Goal: Task Accomplishment & Management: Complete application form

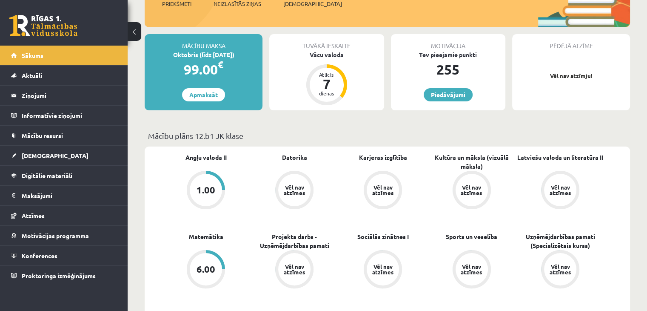
scroll to position [43, 0]
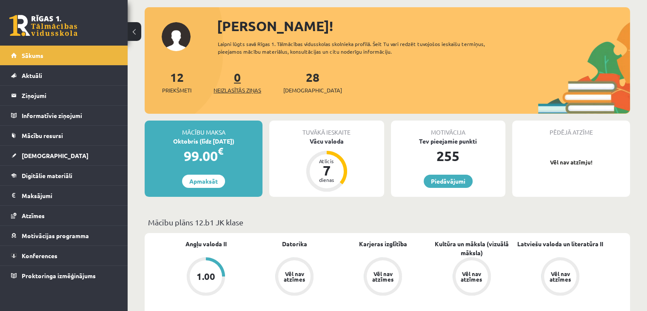
click at [232, 87] on span "Neizlasītās ziņas" at bounding box center [238, 90] width 48 height 9
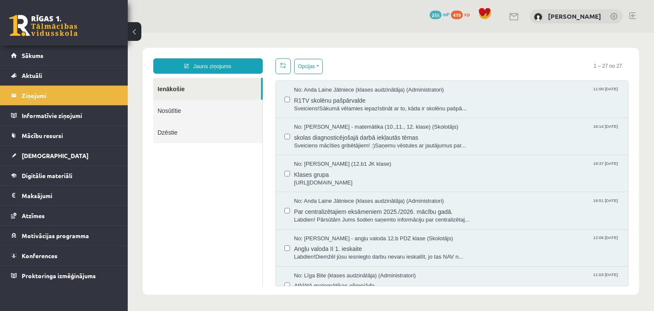
click at [217, 114] on link "Nosūtītie" at bounding box center [207, 111] width 109 height 22
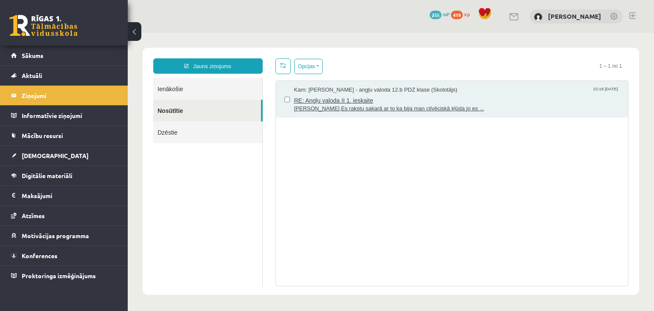
click at [359, 106] on span "Labvakar,Es rakstu sakarā ar to ka bija man cilvēciskā kļūda jo es ..." at bounding box center [457, 109] width 326 height 8
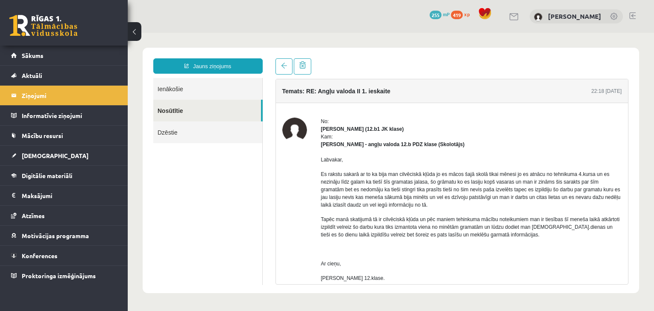
click at [204, 131] on link "Dzēstie" at bounding box center [207, 132] width 109 height 22
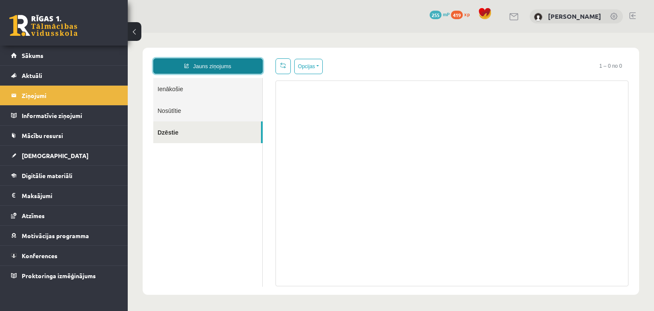
click at [212, 71] on link "Jauns ziņojums" at bounding box center [207, 65] width 109 height 15
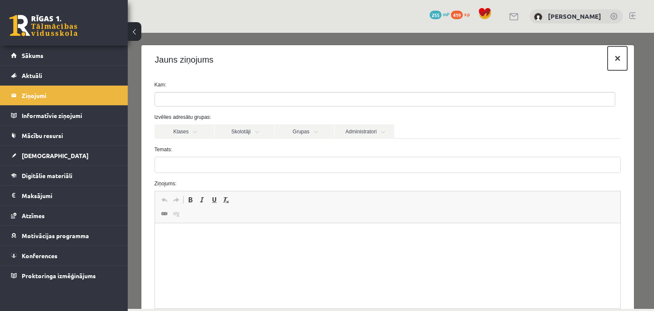
click at [610, 63] on button "×" at bounding box center [617, 58] width 20 height 24
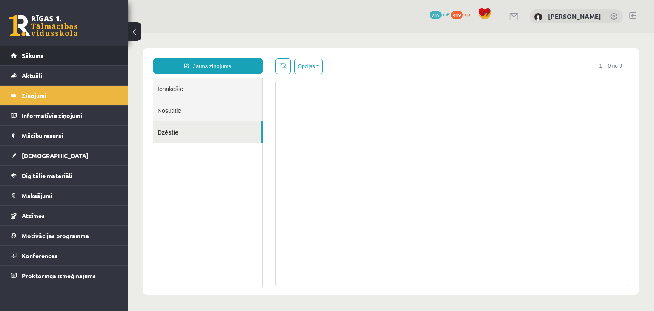
click at [3, 51] on li "Sākums" at bounding box center [64, 56] width 128 height 20
click at [19, 54] on link "Sākums" at bounding box center [64, 56] width 106 height 20
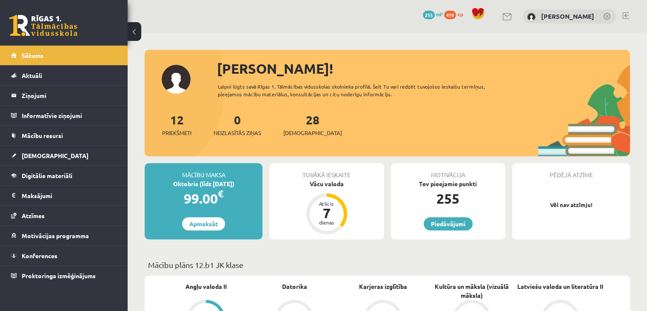
click at [326, 178] on div "Tuvākā ieskaite" at bounding box center [326, 171] width 114 height 16
click at [329, 185] on div "Vācu valoda" at bounding box center [326, 183] width 114 height 9
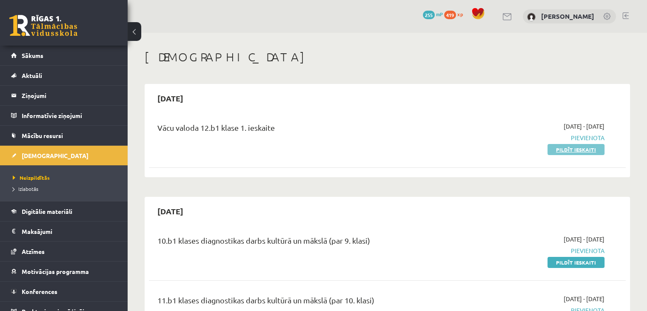
click at [584, 149] on link "Pildīt ieskaiti" at bounding box center [576, 149] width 57 height 11
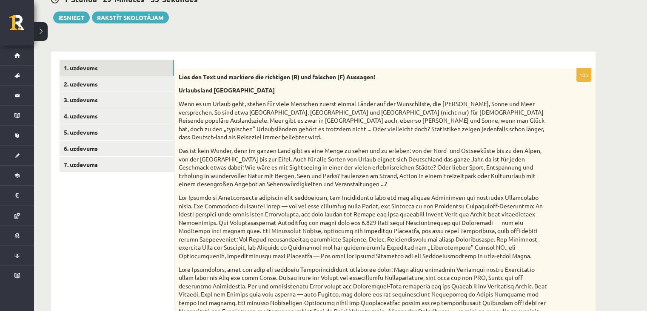
scroll to position [348, 0]
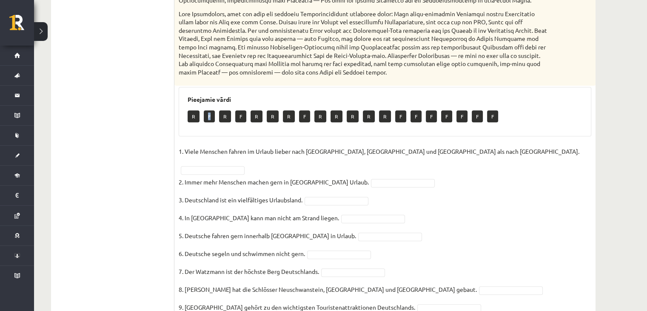
drag, startPoint x: 205, startPoint y: 113, endPoint x: 211, endPoint y: 117, distance: 7.8
click at [211, 117] on p "F" at bounding box center [209, 116] width 11 height 12
click at [376, 158] on fieldset "1. Viele Menschen fahren im Urlaub lieber nach [GEOGRAPHIC_DATA], [GEOGRAPHIC_D…" at bounding box center [385, 240] width 413 height 191
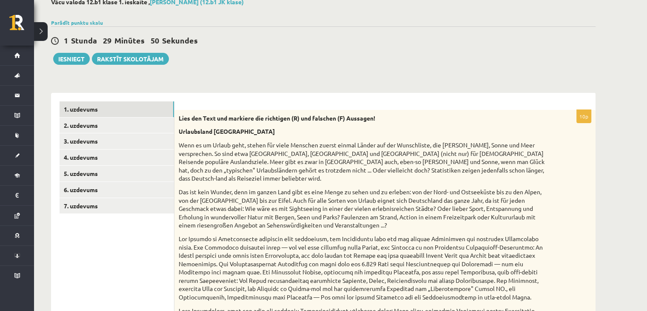
scroll to position [50, 0]
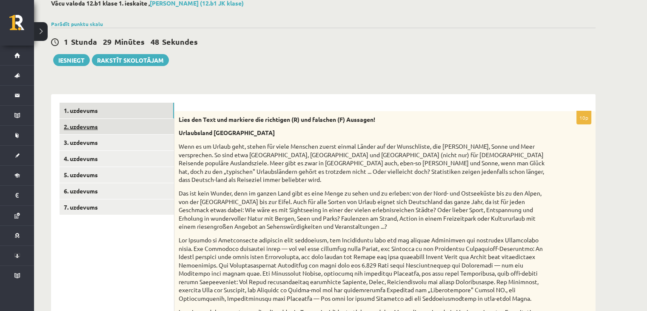
click at [138, 125] on link "2. uzdevums" at bounding box center [117, 127] width 114 height 16
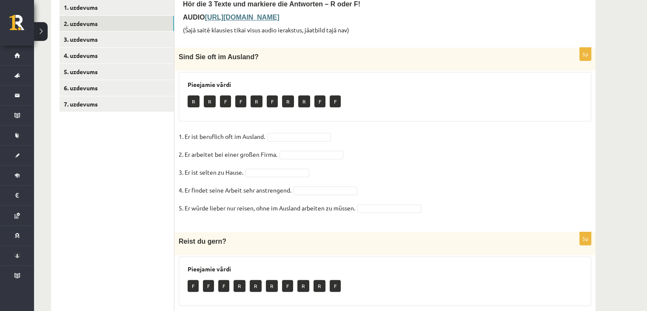
scroll to position [34, 0]
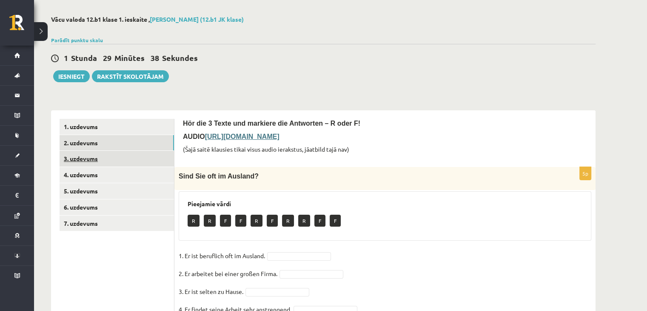
click at [105, 160] on link "3. uzdevums" at bounding box center [117, 159] width 114 height 16
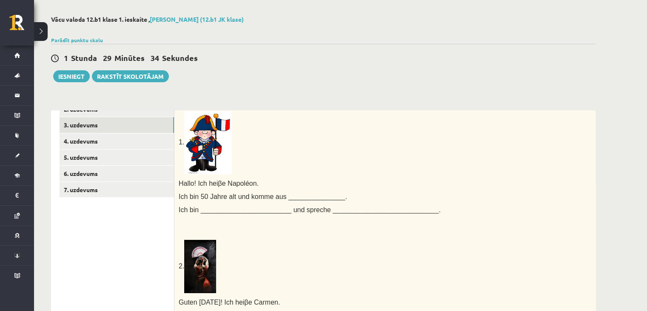
click at [247, 208] on span "Ich bin ________________________ und spreche ____________________________." at bounding box center [310, 209] width 262 height 7
click at [247, 207] on span "Ich bin ________________________ und spreche ____________________________." at bounding box center [310, 209] width 262 height 7
click at [241, 209] on span "Ich bin ________________________ und spreche ____________________________." at bounding box center [310, 209] width 262 height 7
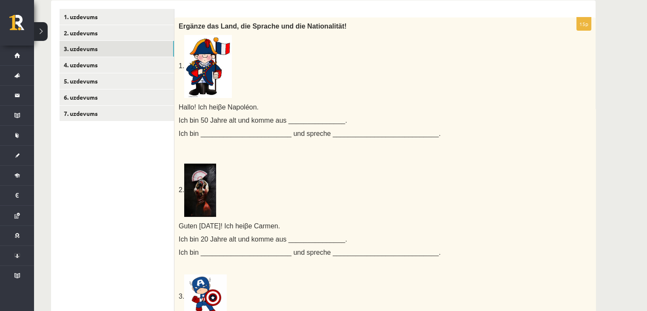
scroll to position [0, 0]
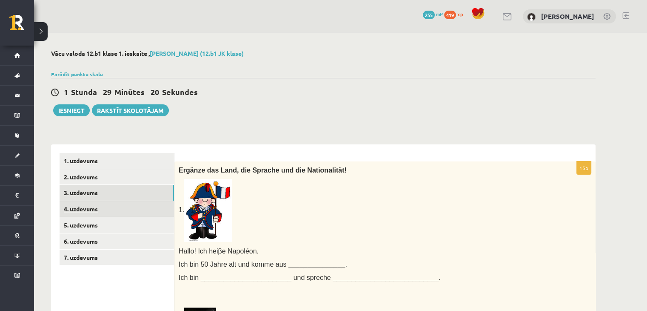
click at [121, 212] on link "4. uzdevums" at bounding box center [117, 209] width 114 height 16
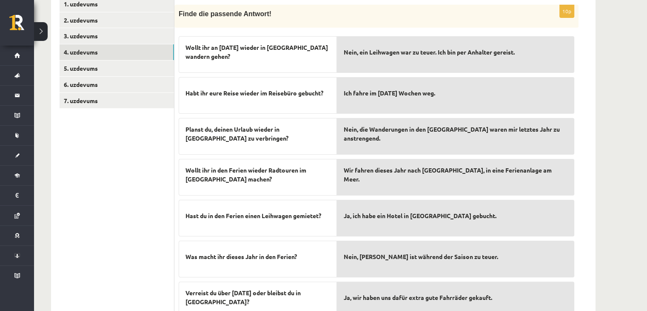
scroll to position [17, 0]
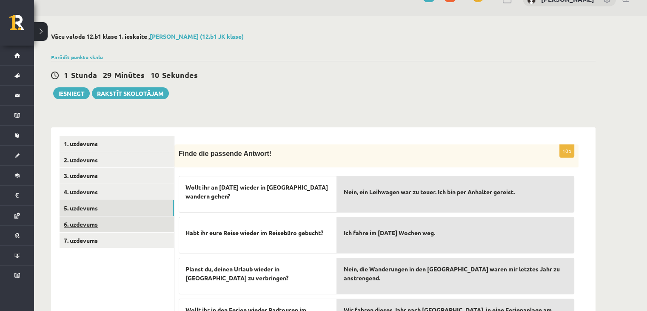
click at [155, 219] on link "6. uzdevums" at bounding box center [117, 224] width 114 height 16
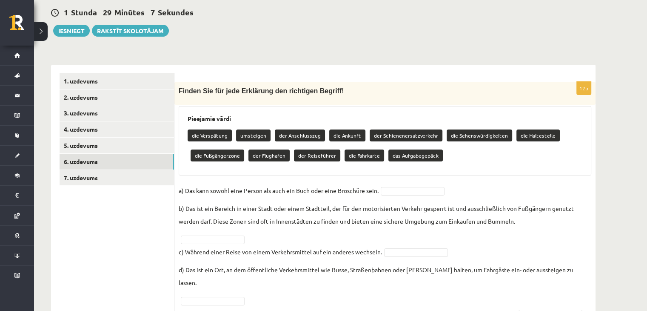
scroll to position [66, 0]
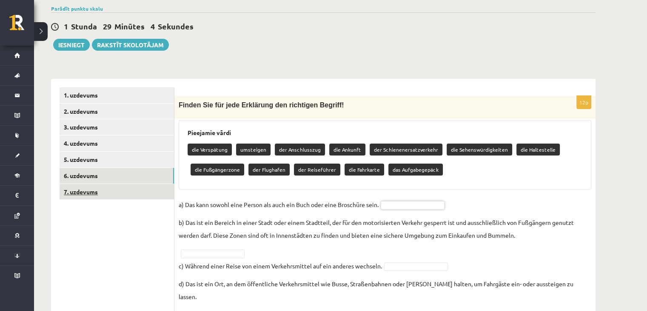
click at [117, 194] on link "7. uzdevums" at bounding box center [117, 192] width 114 height 16
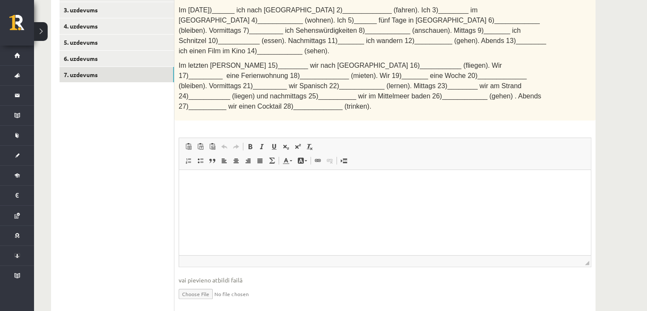
scroll to position [12, 0]
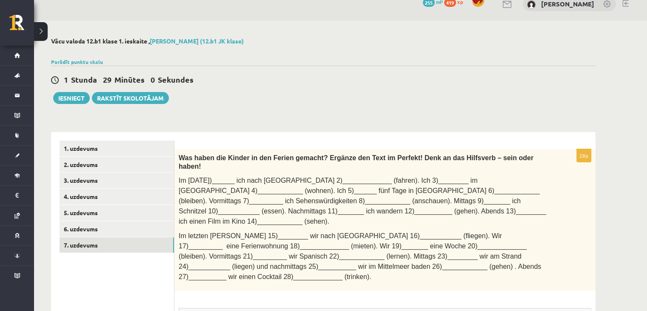
click at [309, 177] on span "Im [DATE])______ ich nach [GEOGRAPHIC_DATA] 2)_____________ (fahren). Ich 3)___…" at bounding box center [363, 201] width 368 height 48
click at [299, 177] on span "Im [DATE])______ ich nach [GEOGRAPHIC_DATA] 2)_____________ (fahren). Ich 3)___…" at bounding box center [363, 201] width 368 height 48
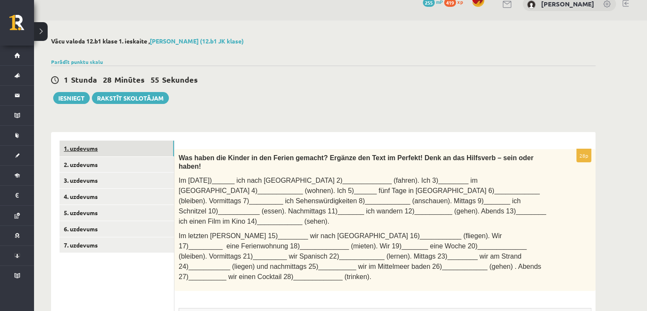
click at [111, 147] on link "1. uzdevums" at bounding box center [117, 148] width 114 height 16
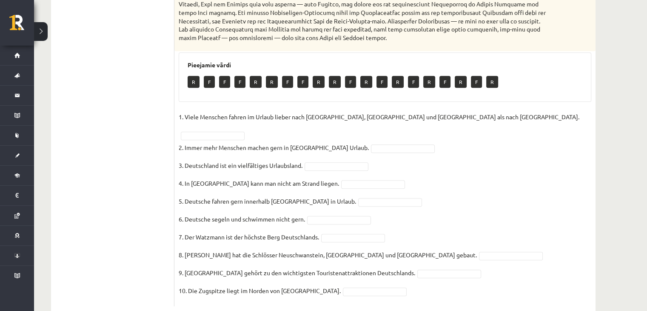
scroll to position [391, 0]
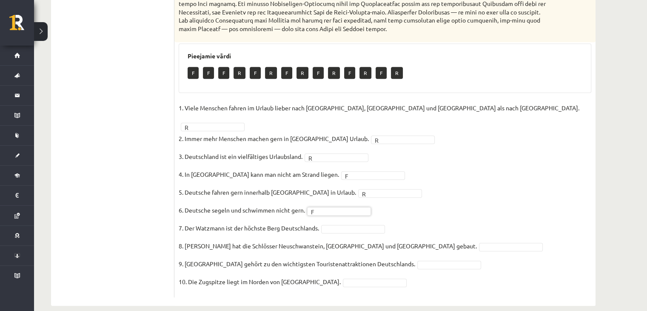
click at [337, 209] on fieldset "1. Viele Menschen fahren im Urlaub lieber nach [GEOGRAPHIC_DATA], [GEOGRAPHIC_D…" at bounding box center [385, 196] width 413 height 191
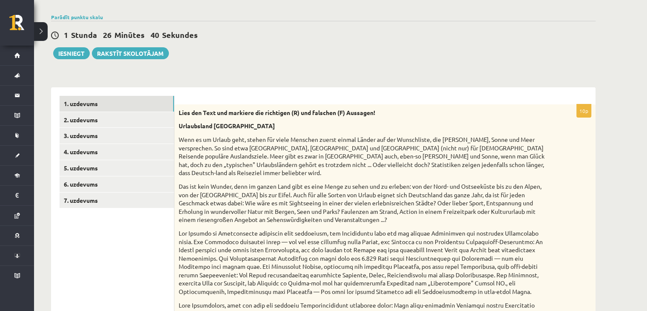
scroll to position [0, 0]
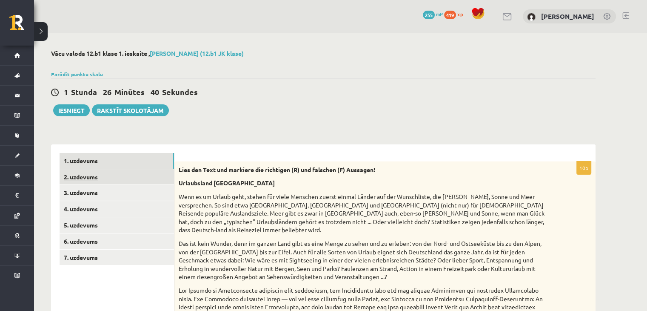
click at [102, 181] on link "2. uzdevums" at bounding box center [117, 177] width 114 height 16
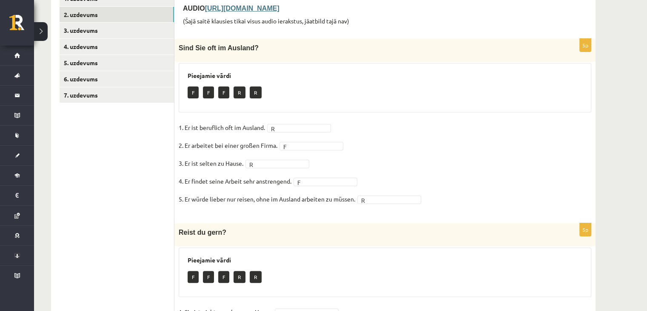
scroll to position [34, 0]
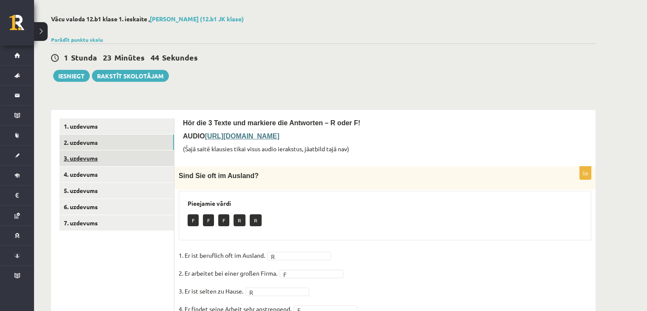
click at [90, 160] on link "3. uzdevums" at bounding box center [117, 158] width 114 height 16
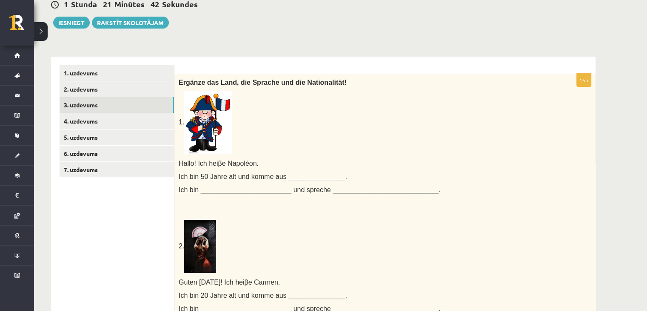
scroll to position [77, 0]
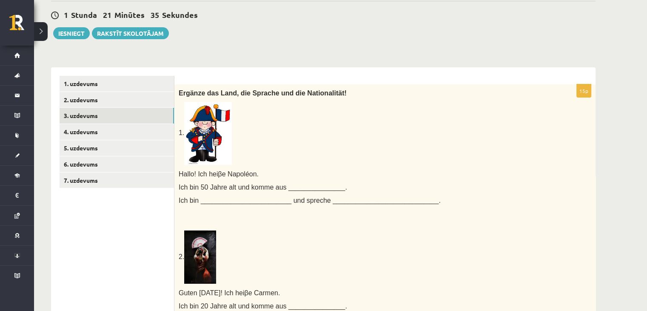
click at [300, 185] on span "Ich bin 50 Jahre alt und komme aus _______________." at bounding box center [263, 186] width 169 height 7
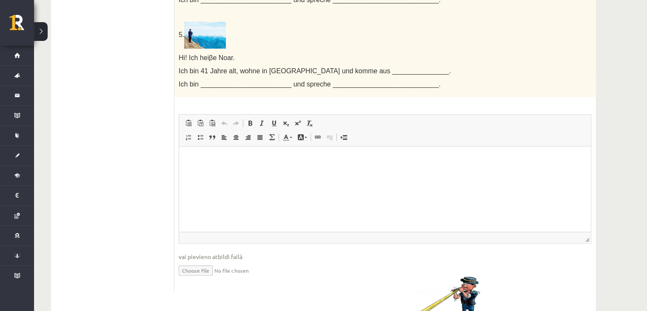
scroll to position [612, 0]
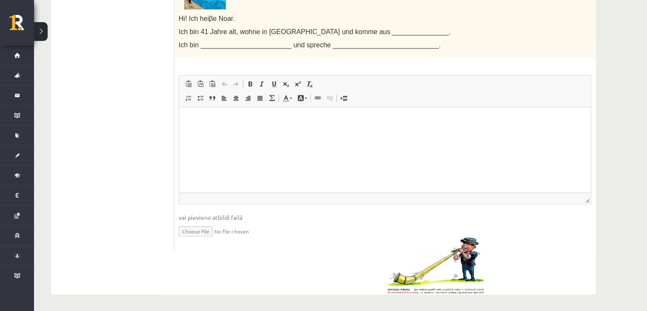
click at [440, 278] on img at bounding box center [435, 265] width 98 height 57
click at [206, 228] on input "file" at bounding box center [385, 230] width 413 height 17
click at [197, 231] on input "file" at bounding box center [385, 230] width 413 height 17
type input "**********"
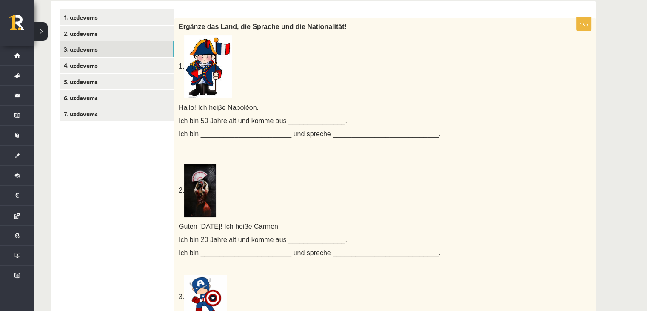
scroll to position [59, 0]
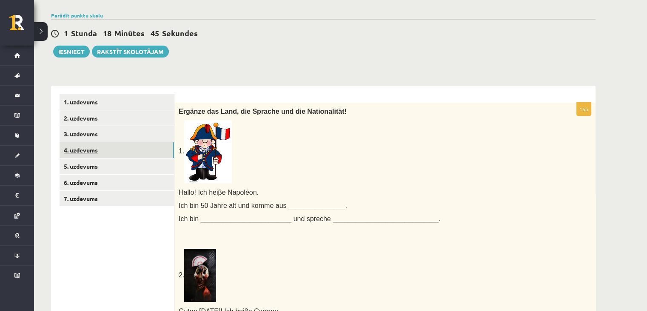
click at [67, 147] on link "4. uzdevums" at bounding box center [117, 150] width 114 height 16
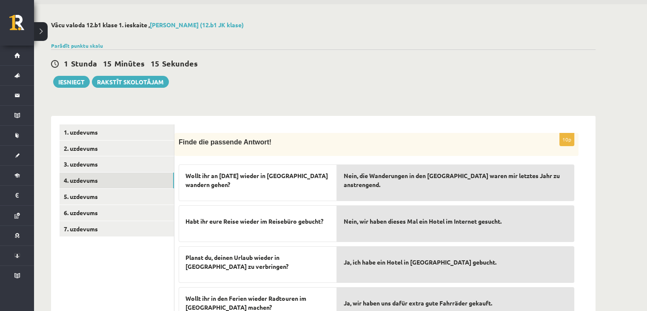
scroll to position [0, 0]
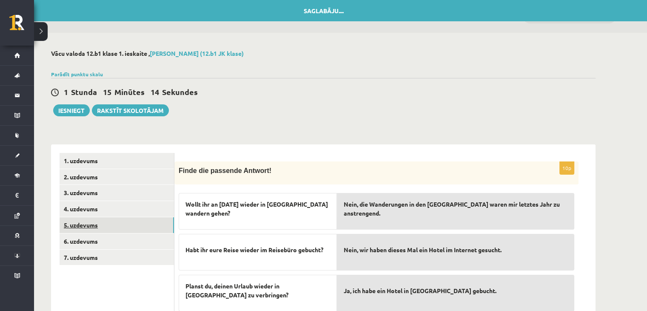
click at [128, 222] on link "5. uzdevums" at bounding box center [117, 225] width 114 height 16
click at [95, 223] on link "5. uzdevums" at bounding box center [117, 225] width 114 height 16
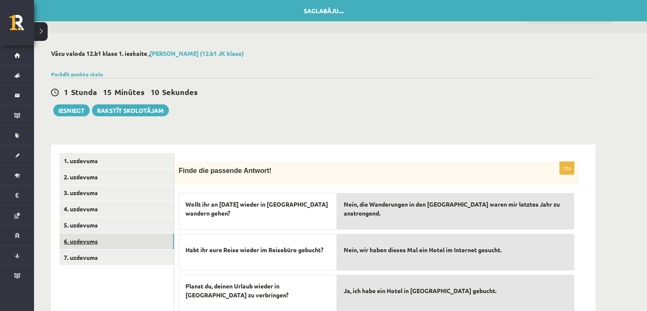
click at [102, 244] on link "6. uzdevums" at bounding box center [117, 241] width 114 height 16
click at [106, 227] on link "5. uzdevums" at bounding box center [117, 225] width 114 height 16
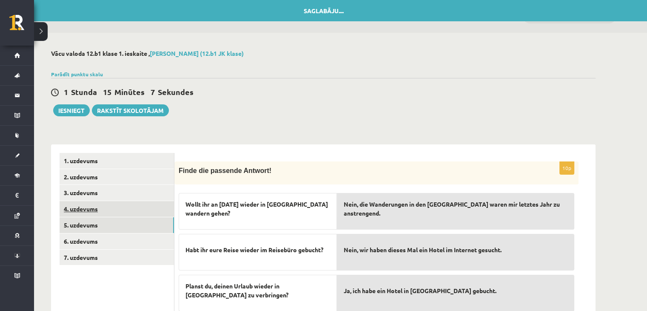
click at [106, 208] on link "4. uzdevums" at bounding box center [117, 209] width 114 height 16
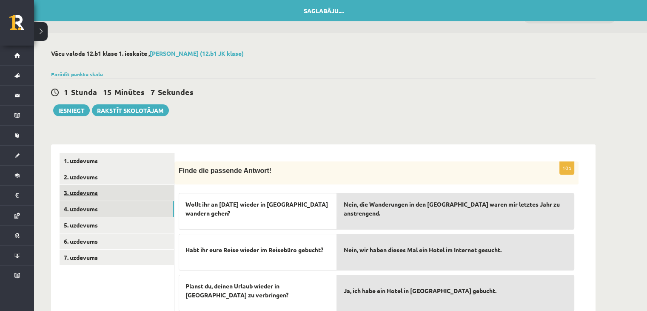
click at [107, 195] on link "3. uzdevums" at bounding box center [117, 193] width 114 height 16
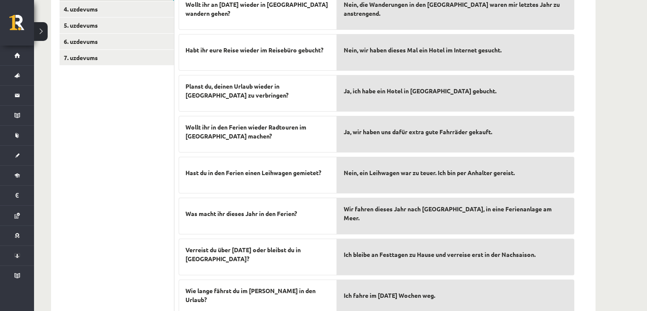
scroll to position [187, 0]
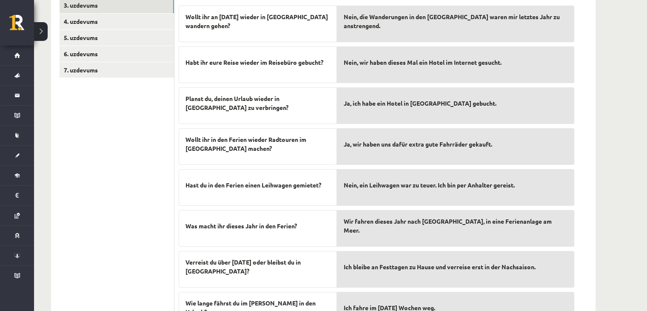
click at [383, 140] on span "Ja, wir haben uns dafür extra gute Fahrräder gekauft." at bounding box center [418, 144] width 149 height 9
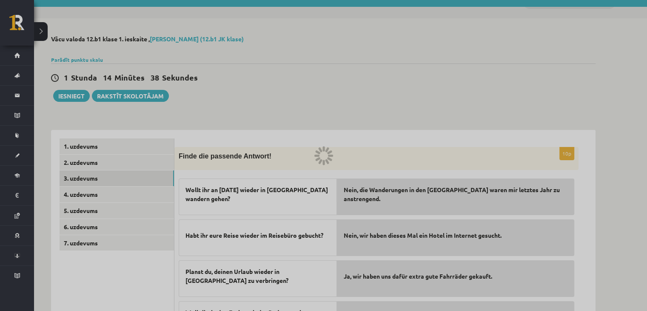
scroll to position [0, 0]
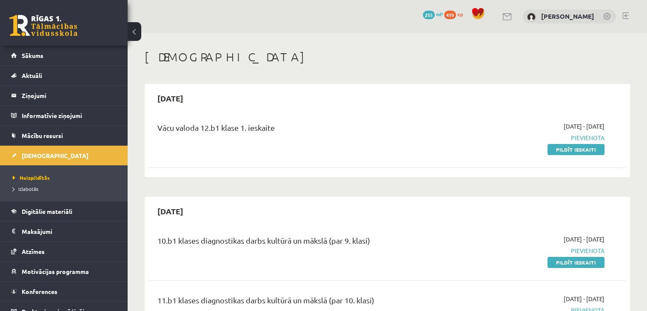
click at [572, 148] on link "Pildīt ieskaiti" at bounding box center [576, 149] width 57 height 11
